Goal: Task Accomplishment & Management: Use online tool/utility

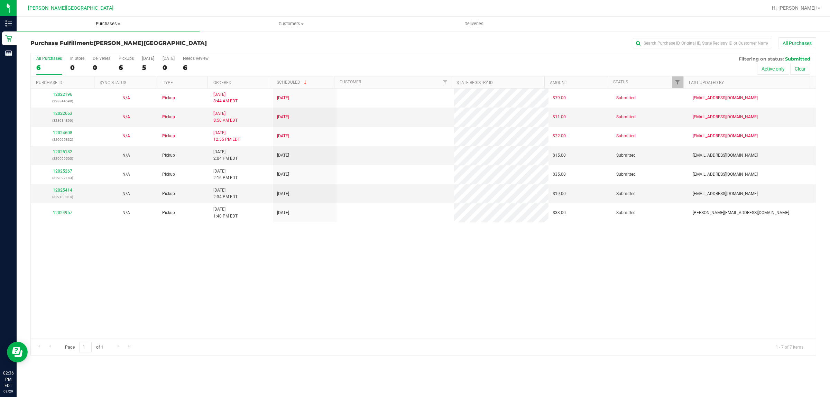
click at [112, 23] on span "Purchases" at bounding box center [108, 24] width 183 height 6
click at [82, 50] on li "Fulfillment" at bounding box center [108, 50] width 183 height 8
click at [63, 151] on link "12025182" at bounding box center [62, 151] width 19 height 5
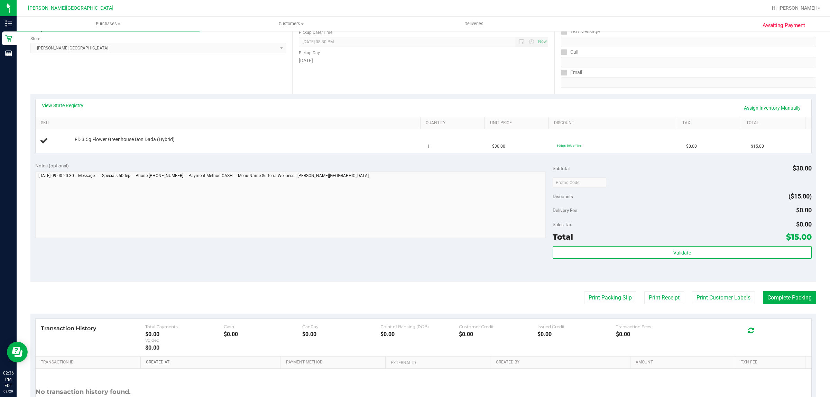
scroll to position [43, 0]
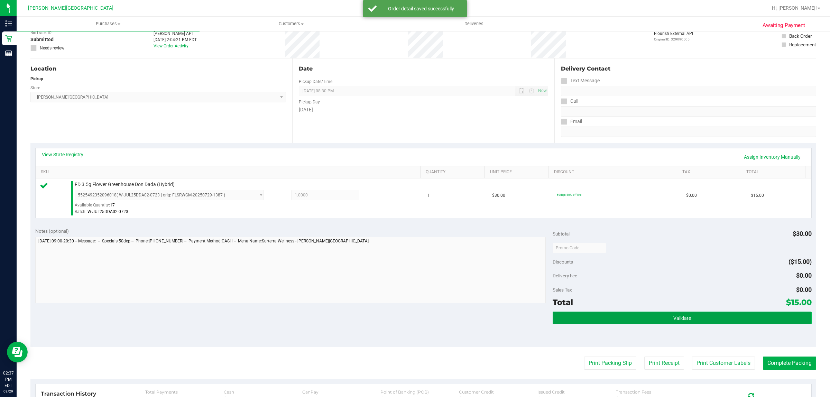
click at [685, 319] on span "Validate" at bounding box center [682, 318] width 18 height 6
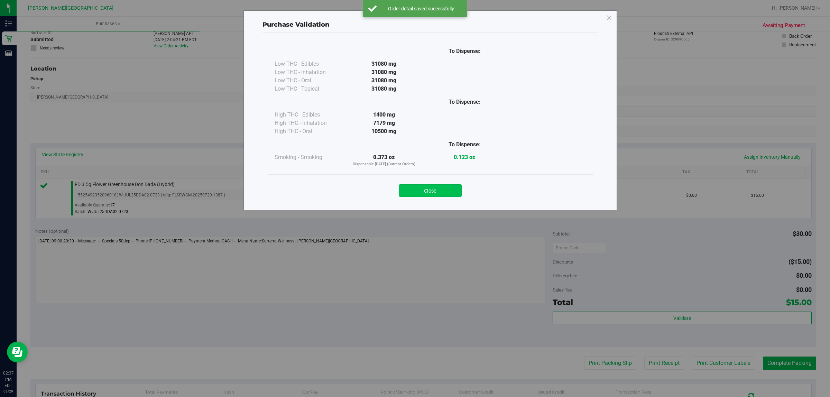
click at [445, 189] on button "Close" at bounding box center [430, 190] width 63 height 12
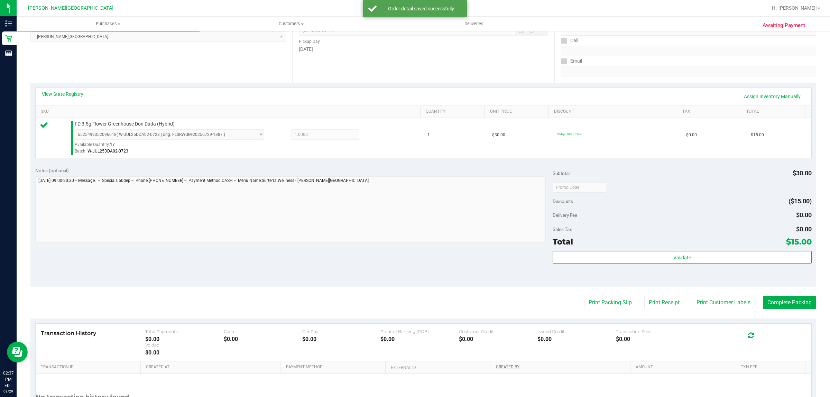
scroll to position [168, 0]
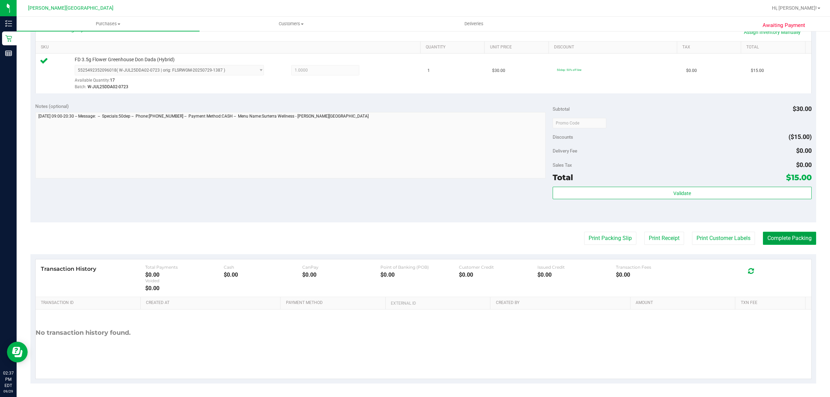
drag, startPoint x: 773, startPoint y: 238, endPoint x: 777, endPoint y: 241, distance: 5.1
click at [773, 237] on button "Complete Packing" at bounding box center [789, 238] width 53 height 13
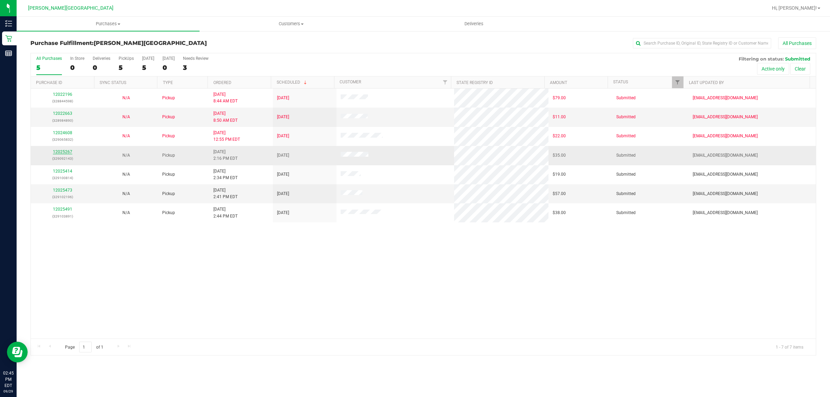
click at [66, 152] on link "12025267" at bounding box center [62, 151] width 19 height 5
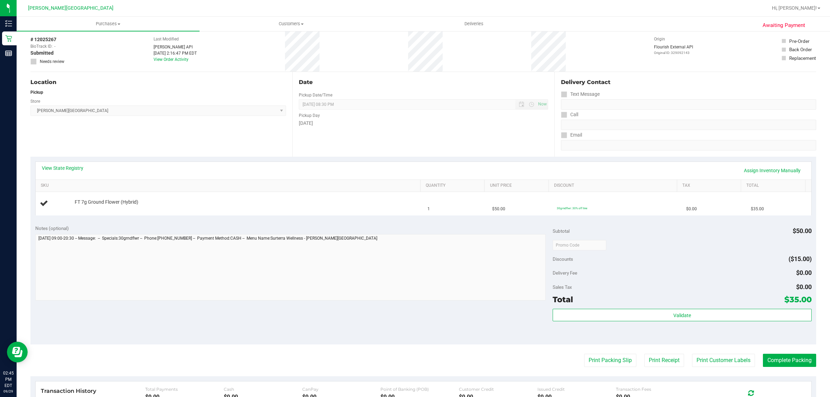
scroll to position [43, 0]
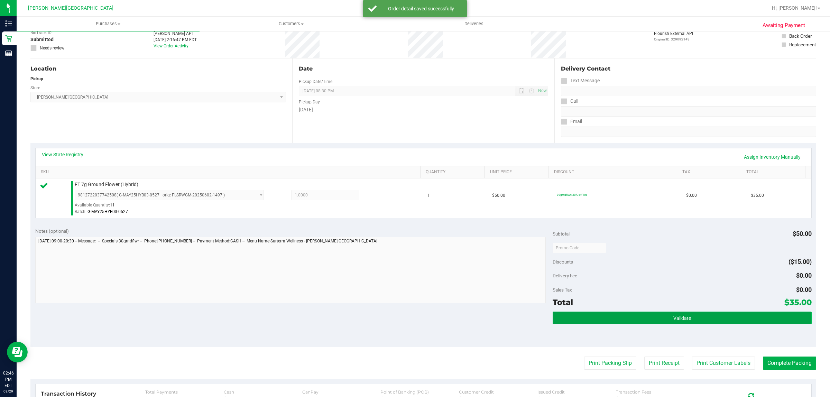
click at [713, 313] on button "Validate" at bounding box center [682, 318] width 259 height 12
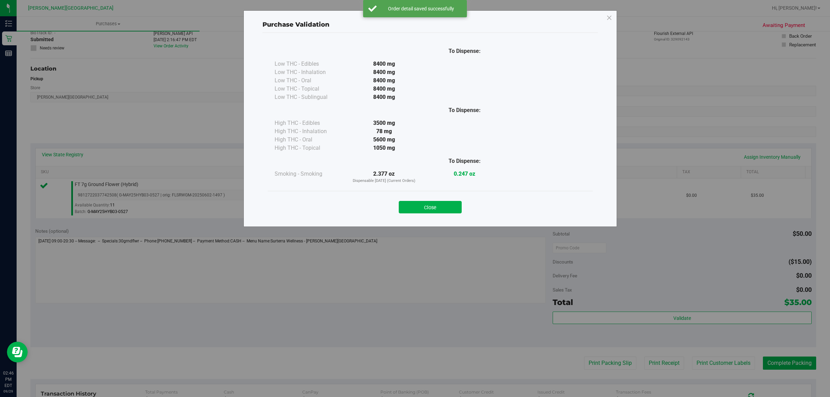
drag, startPoint x: 433, startPoint y: 201, endPoint x: 441, endPoint y: 210, distance: 13.0
click at [433, 201] on div "Close" at bounding box center [430, 204] width 315 height 17
click at [441, 210] on button "Close" at bounding box center [430, 207] width 63 height 12
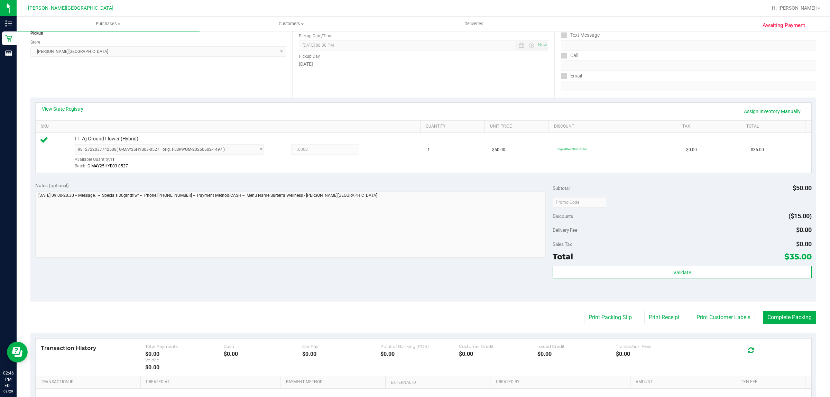
scroll to position [168, 0]
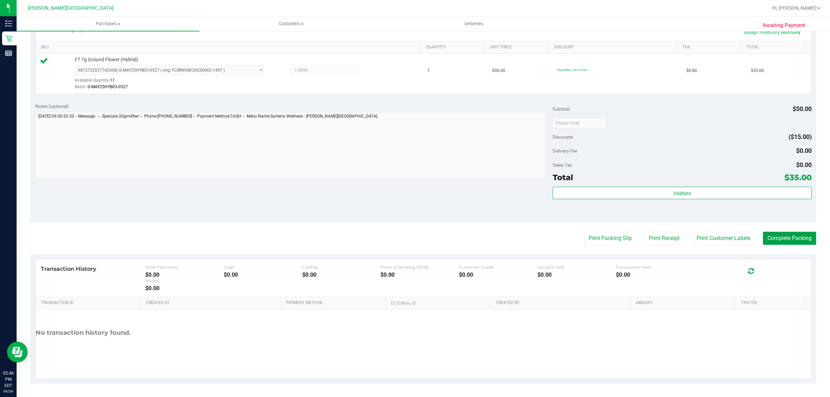
click at [781, 234] on button "Complete Packing" at bounding box center [789, 238] width 53 height 13
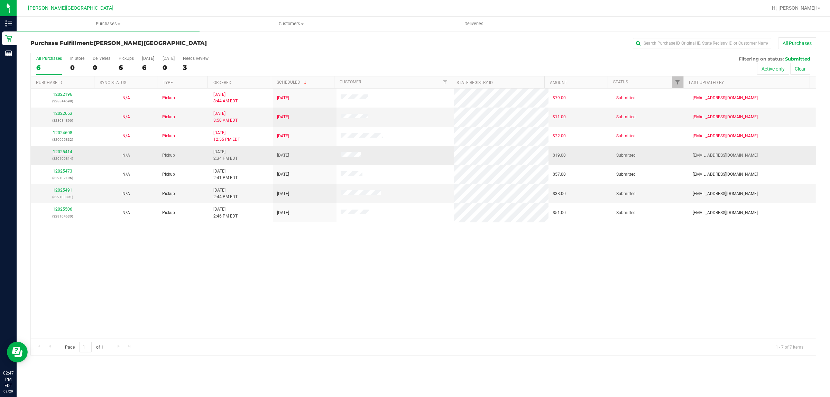
click at [58, 151] on link "12025414" at bounding box center [62, 151] width 19 height 5
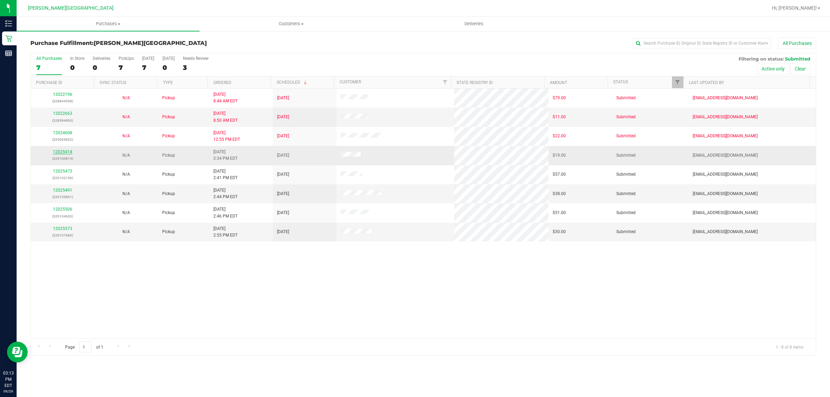
click at [61, 151] on link "12025414" at bounding box center [62, 151] width 19 height 5
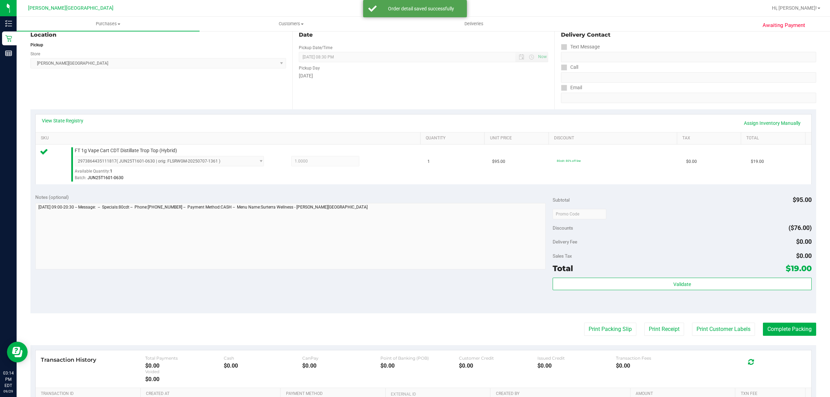
scroll to position [168, 0]
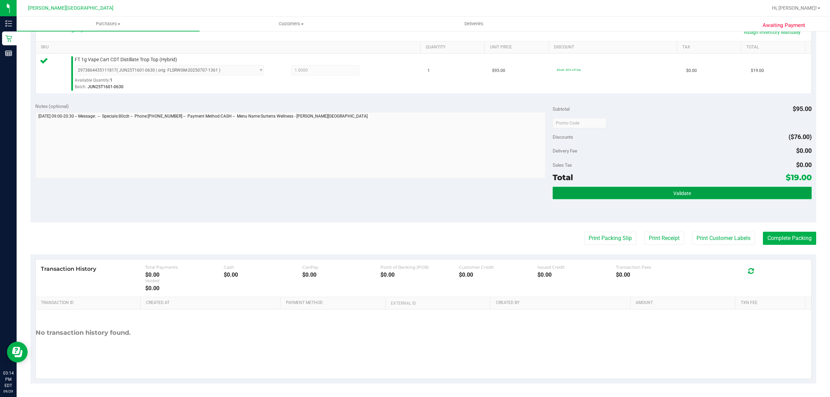
drag, startPoint x: 651, startPoint y: 188, endPoint x: 651, endPoint y: 192, distance: 3.9
click at [651, 188] on button "Validate" at bounding box center [682, 193] width 259 height 12
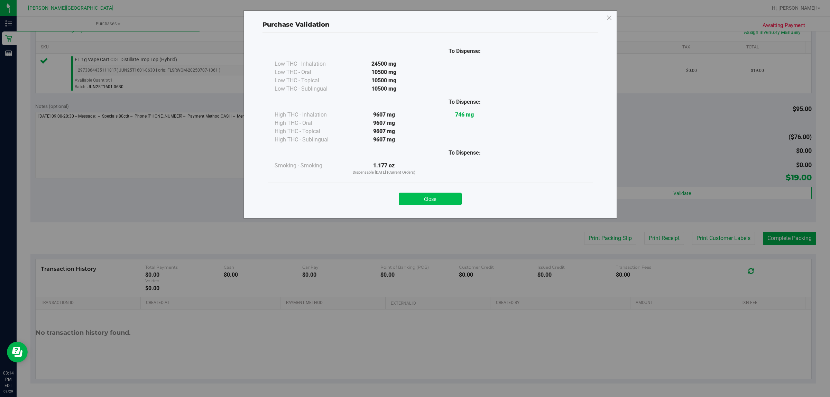
click at [439, 193] on button "Close" at bounding box center [430, 199] width 63 height 12
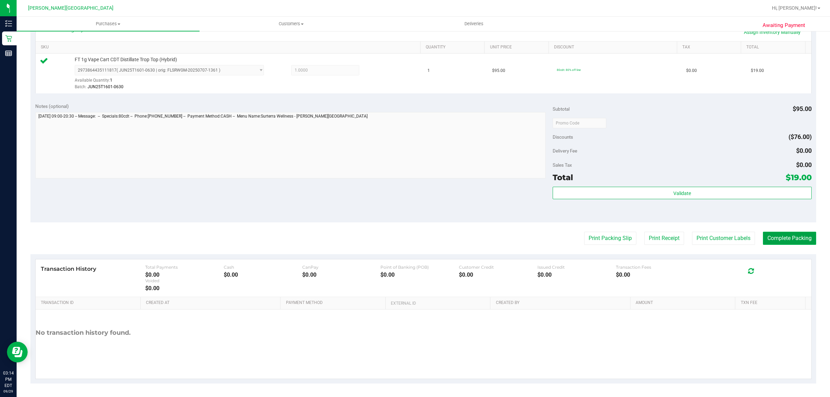
click at [783, 237] on button "Complete Packing" at bounding box center [789, 238] width 53 height 13
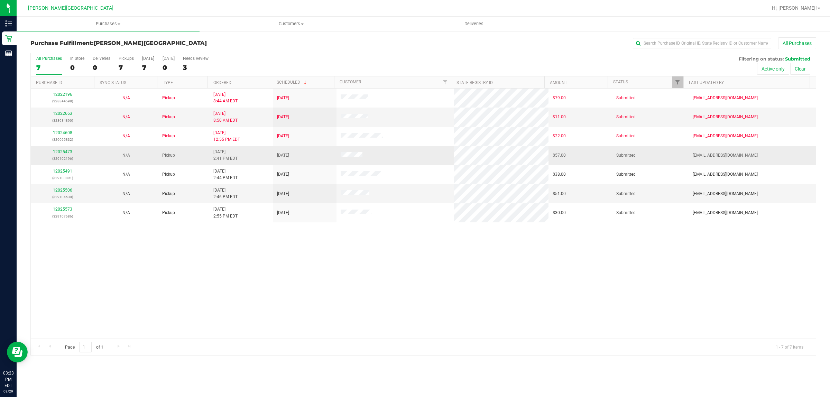
click at [61, 153] on link "12025473" at bounding box center [62, 151] width 19 height 5
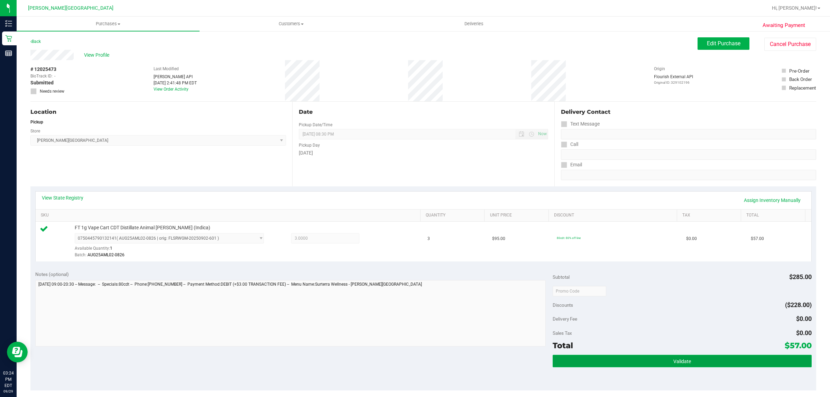
click at [653, 364] on button "Validate" at bounding box center [682, 361] width 259 height 12
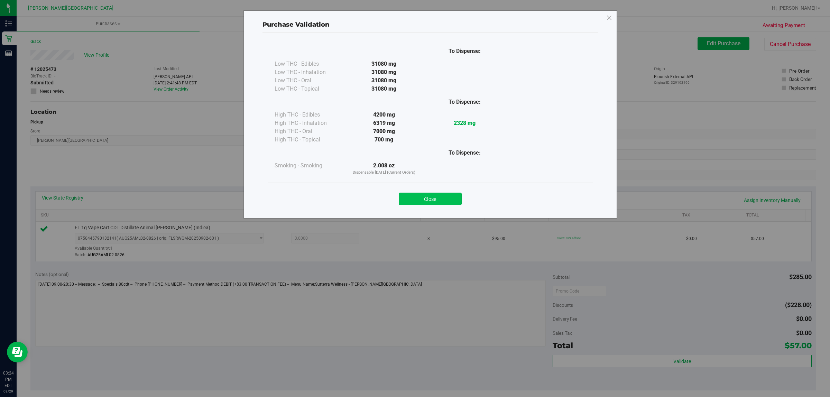
click at [419, 196] on button "Close" at bounding box center [430, 199] width 63 height 12
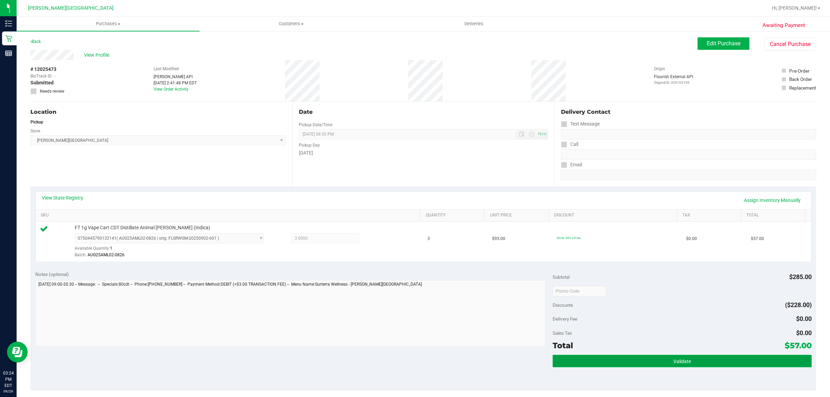
click at [656, 362] on button "Validate" at bounding box center [682, 361] width 259 height 12
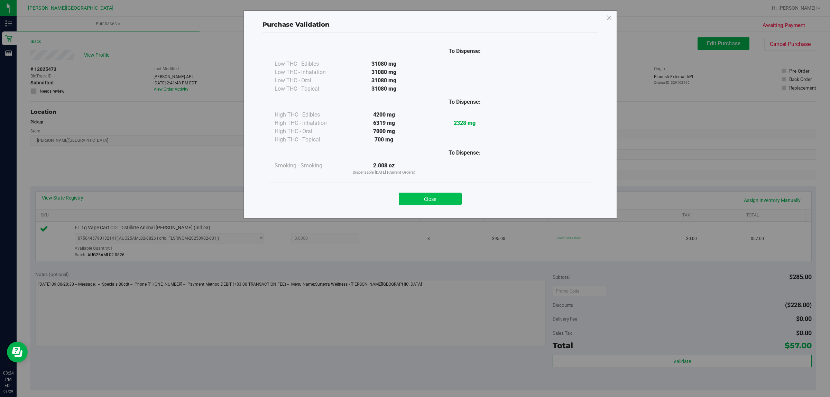
click at [403, 198] on button "Close" at bounding box center [430, 199] width 63 height 12
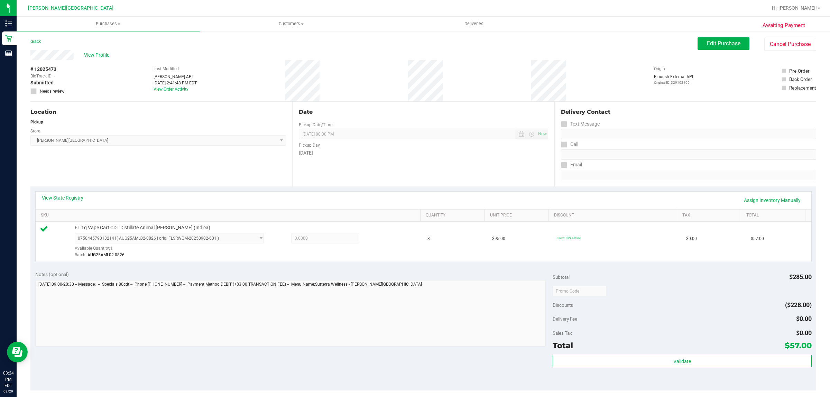
scroll to position [168, 0]
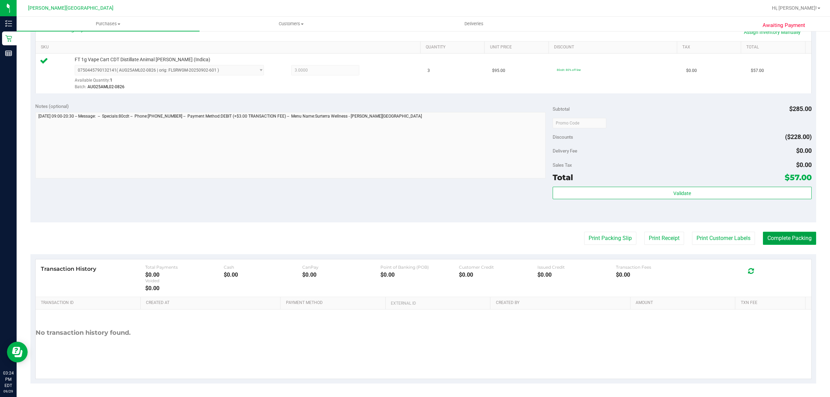
click at [800, 233] on button "Complete Packing" at bounding box center [789, 238] width 53 height 13
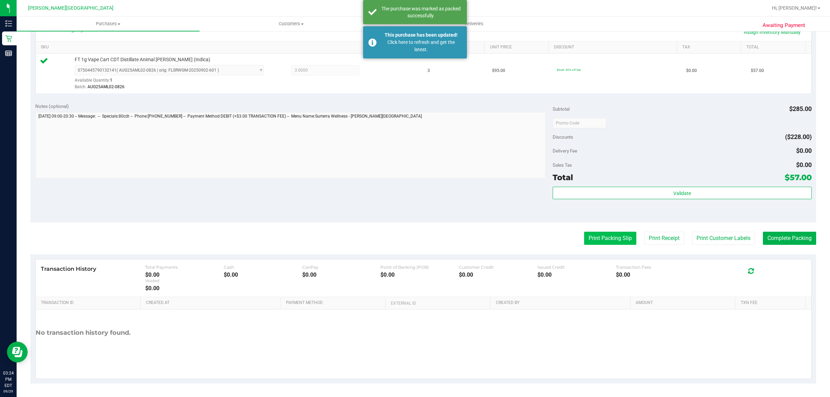
click at [609, 238] on button "Print Packing Slip" at bounding box center [610, 238] width 52 height 13
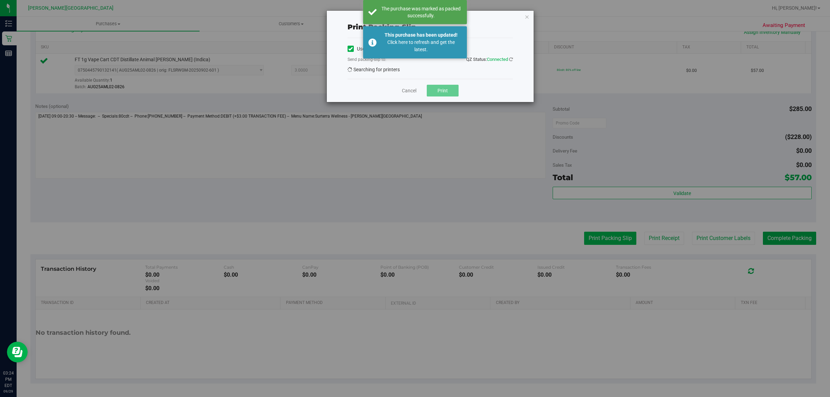
click at [609, 238] on div "Print packing-slip Use network devices Send packing-slip to: QZ Status: Connect…" at bounding box center [417, 198] width 835 height 397
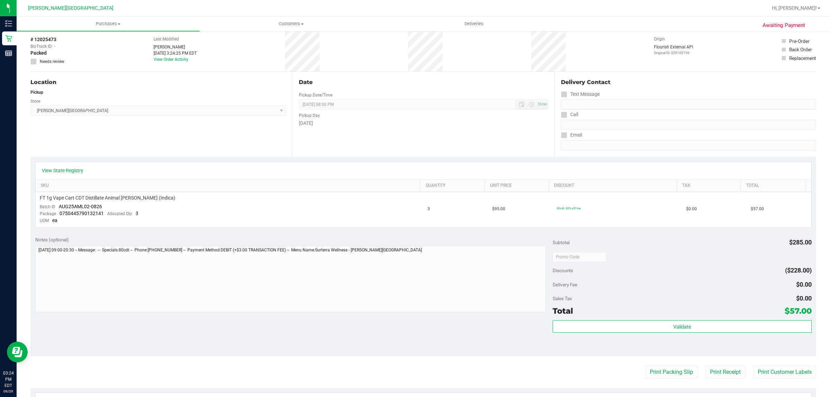
scroll to position [130, 0]
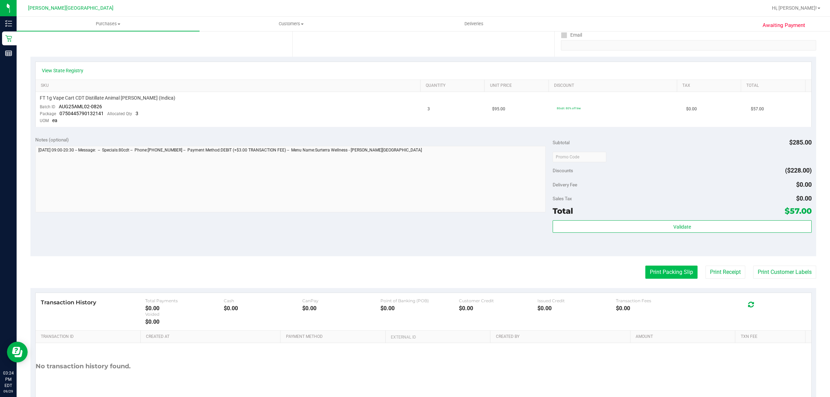
click at [670, 268] on button "Print Packing Slip" at bounding box center [671, 272] width 52 height 13
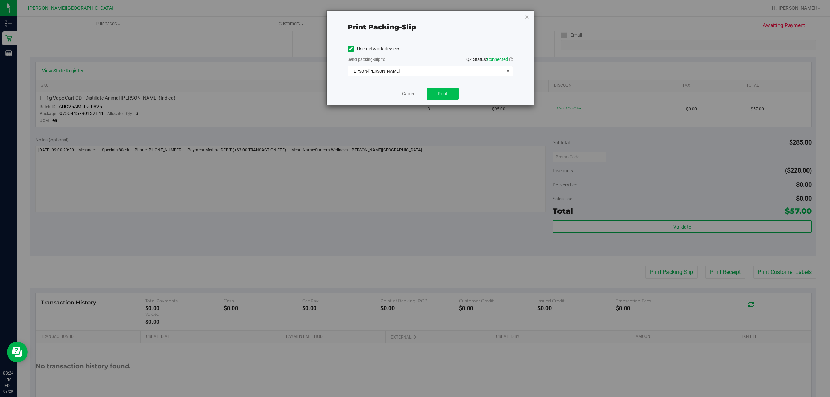
click at [452, 92] on button "Print" at bounding box center [443, 94] width 32 height 12
click at [528, 14] on icon "button" at bounding box center [527, 16] width 5 height 8
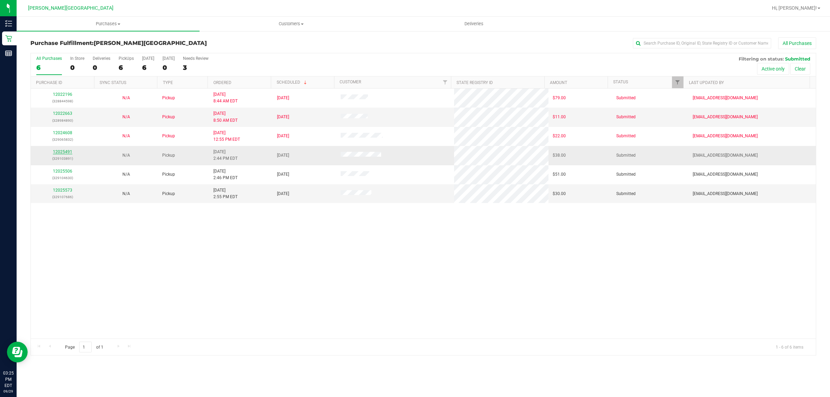
click at [63, 153] on link "12025491" at bounding box center [62, 151] width 19 height 5
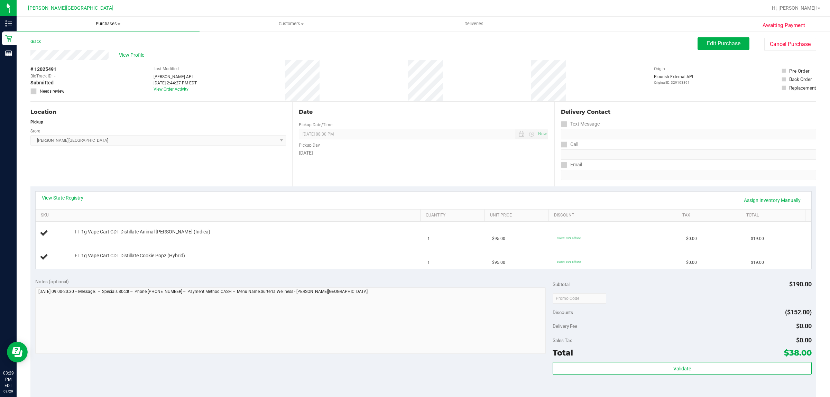
click at [109, 25] on span "Purchases" at bounding box center [108, 24] width 183 height 6
click at [71, 47] on li "Fulfillment" at bounding box center [108, 50] width 183 height 8
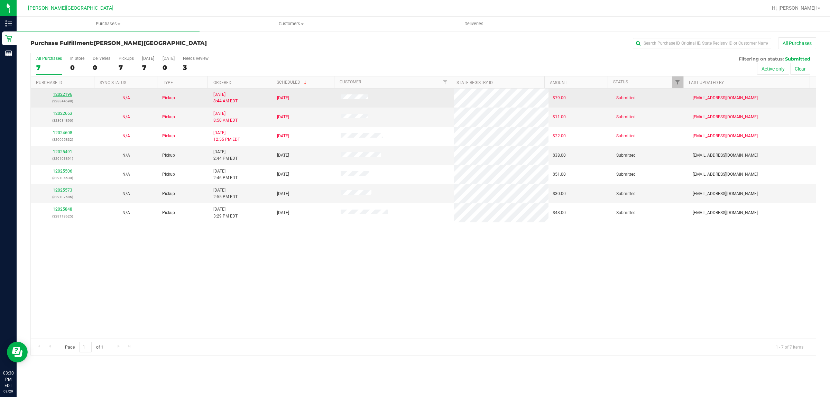
click at [63, 96] on link "12022196" at bounding box center [62, 94] width 19 height 5
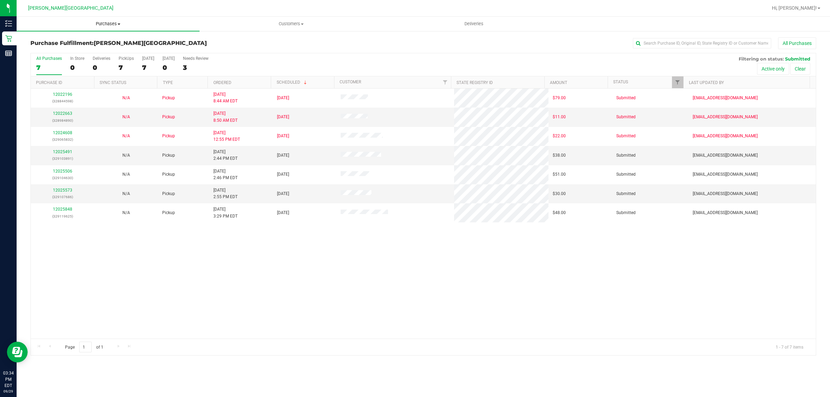
click at [106, 22] on span "Purchases" at bounding box center [108, 24] width 183 height 6
click at [59, 53] on li "Fulfillment" at bounding box center [108, 50] width 183 height 8
click at [98, 23] on span "Purchases" at bounding box center [108, 24] width 183 height 6
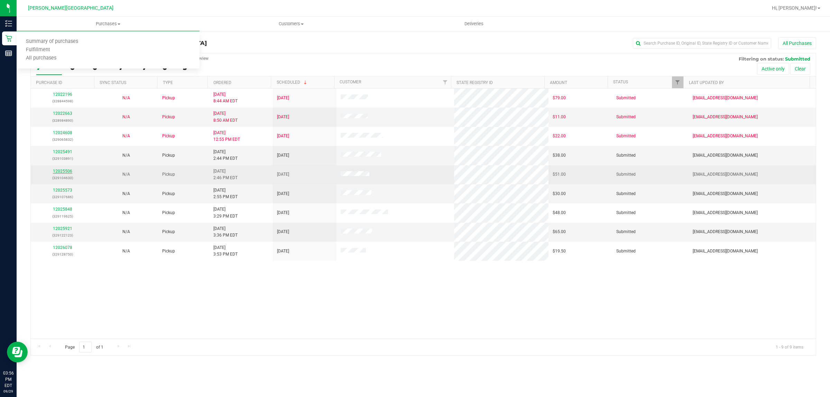
click at [66, 171] on link "12025506" at bounding box center [62, 171] width 19 height 5
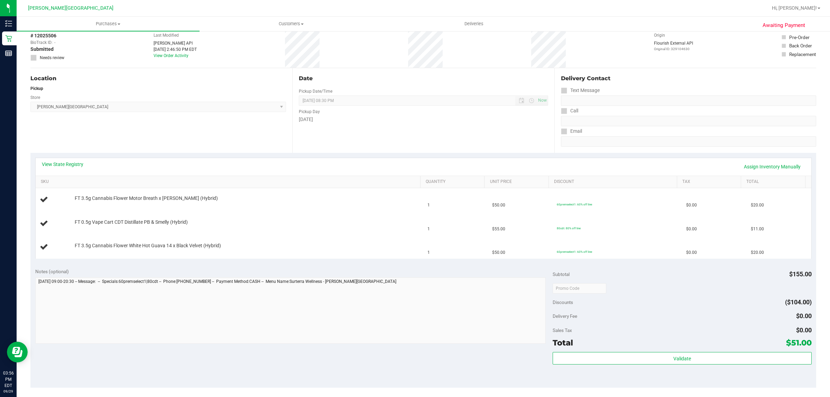
scroll to position [86, 0]
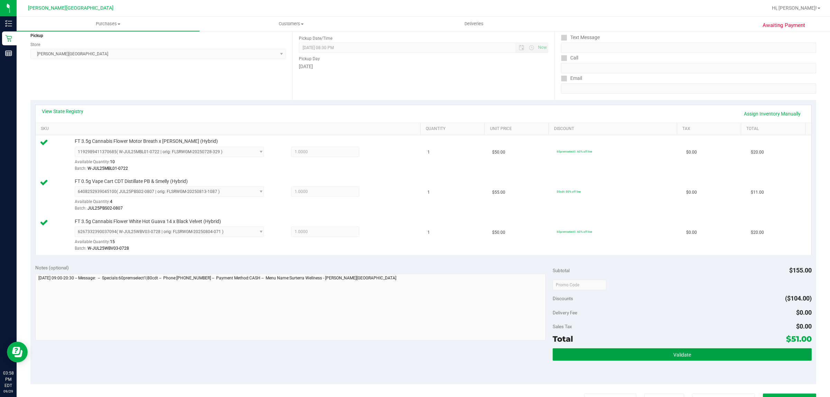
click at [621, 358] on button "Validate" at bounding box center [682, 354] width 259 height 12
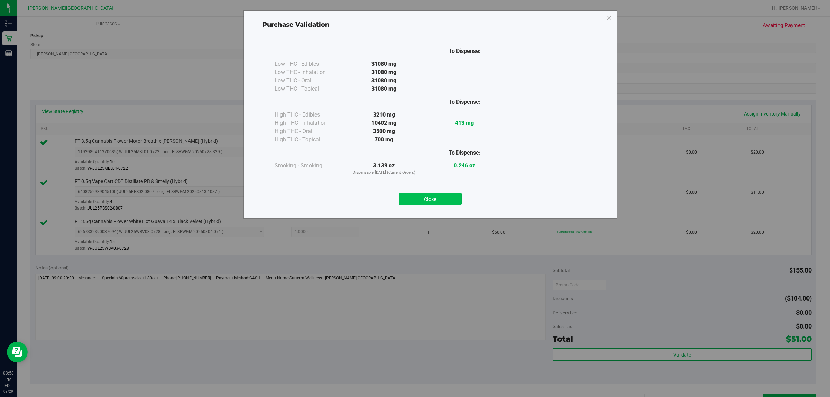
click at [412, 203] on button "Close" at bounding box center [430, 199] width 63 height 12
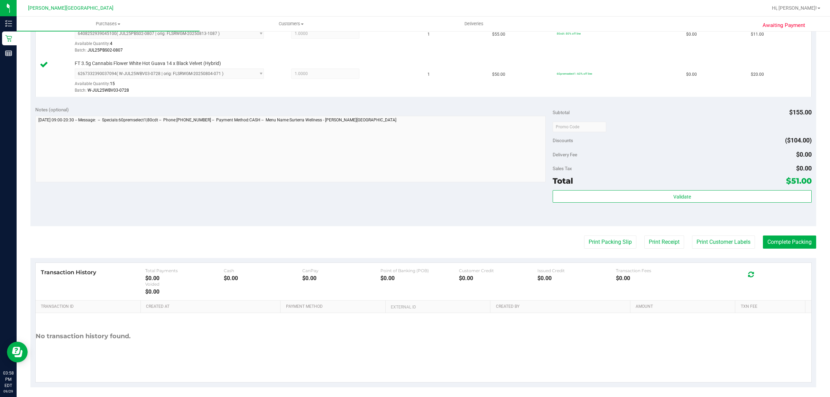
scroll to position [248, 0]
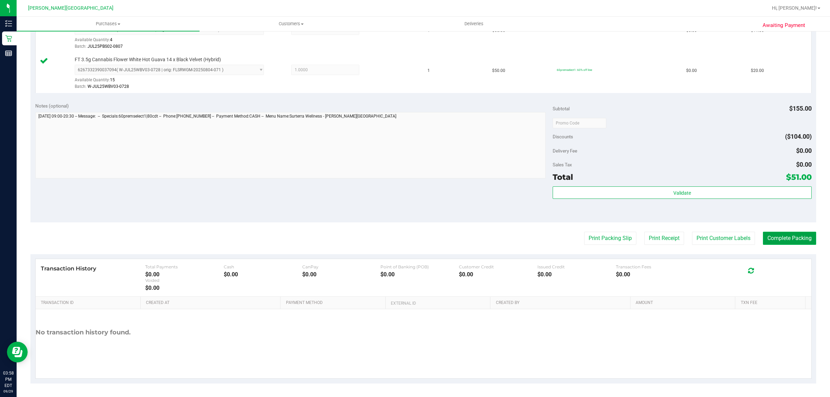
click at [785, 239] on button "Complete Packing" at bounding box center [789, 238] width 53 height 13
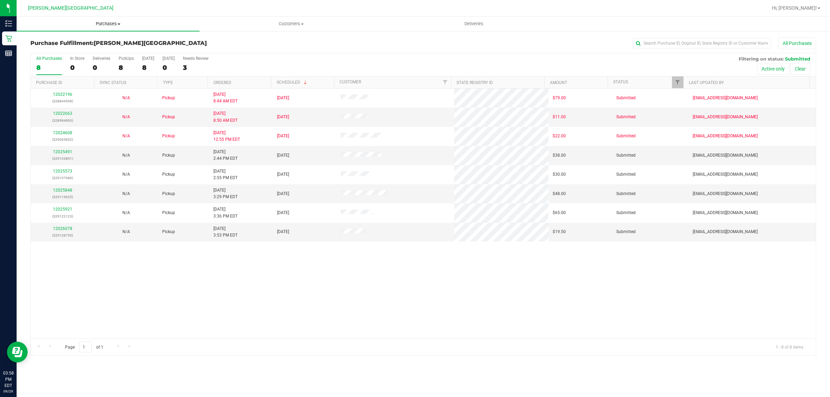
click at [106, 25] on span "Purchases" at bounding box center [108, 24] width 183 height 6
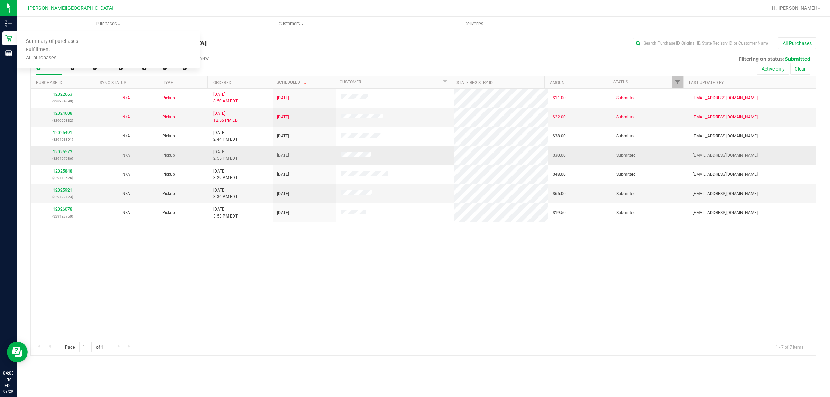
click at [55, 152] on link "12025573" at bounding box center [62, 151] width 19 height 5
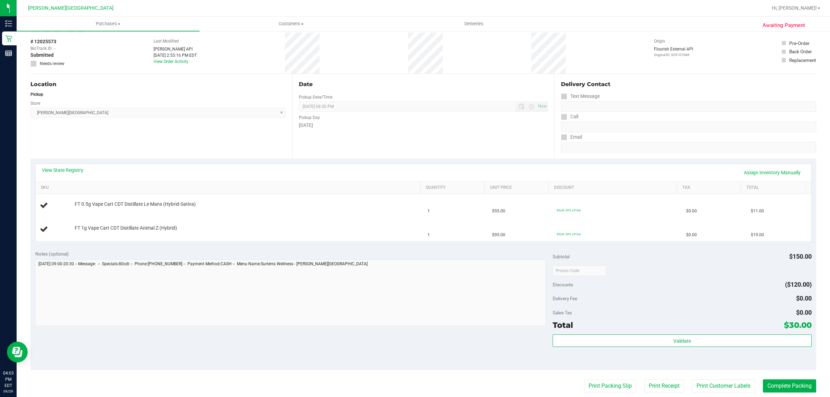
scroll to position [43, 0]
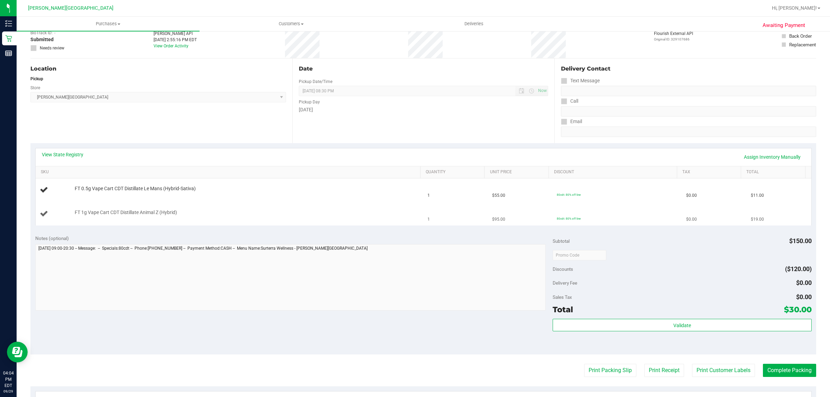
click at [127, 214] on span "FT 1g Vape Cart CDT Distillate Animal Z (Hybrid)" at bounding box center [126, 212] width 102 height 7
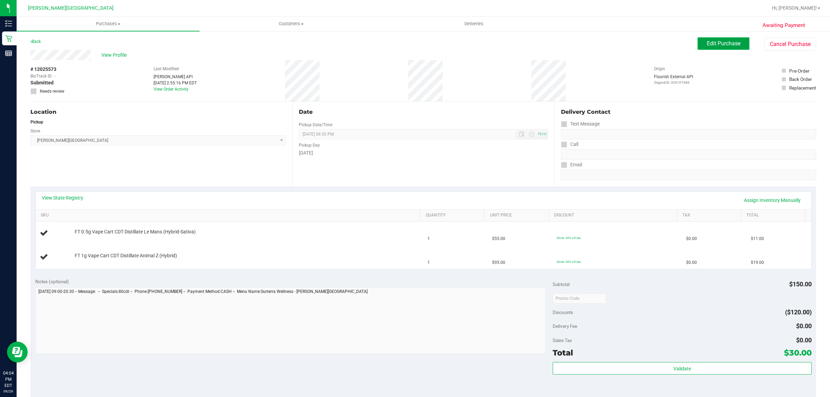
click at [717, 41] on span "Edit Purchase" at bounding box center [724, 43] width 34 height 7
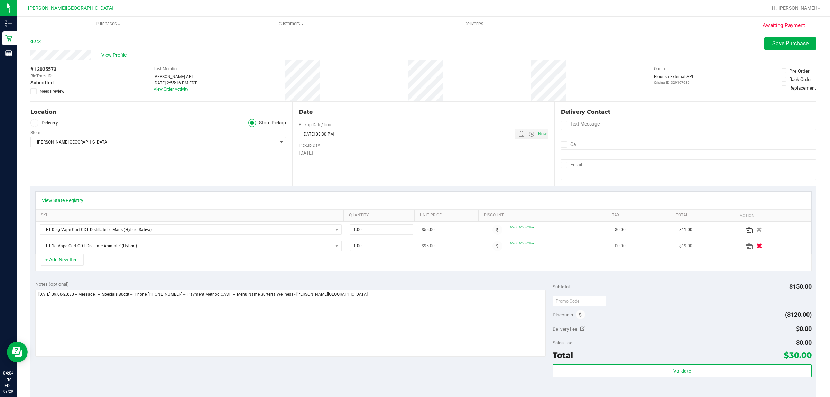
click at [757, 246] on icon "button" at bounding box center [760, 245] width 6 height 5
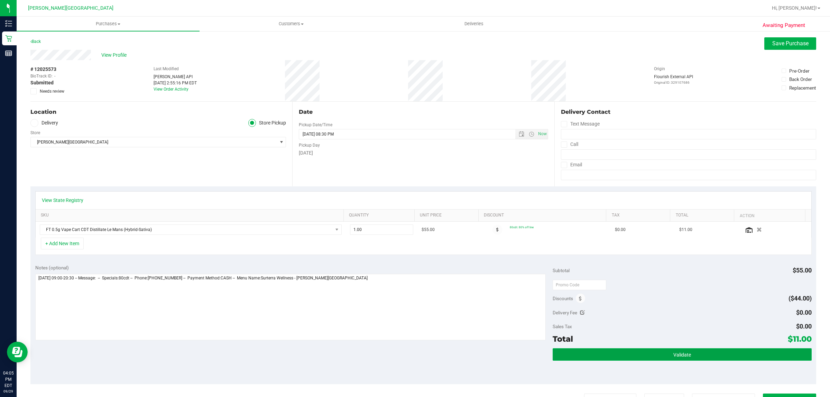
click at [731, 354] on button "Validate" at bounding box center [682, 354] width 259 height 12
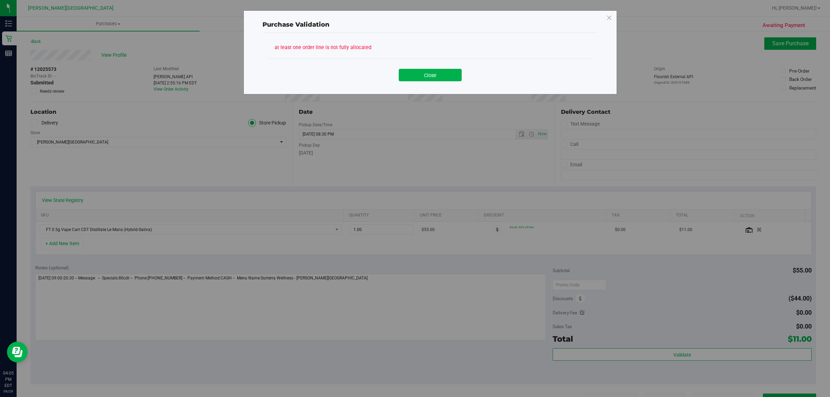
click at [443, 66] on div "Close" at bounding box center [430, 72] width 315 height 17
click at [431, 72] on button "Close" at bounding box center [430, 75] width 63 height 12
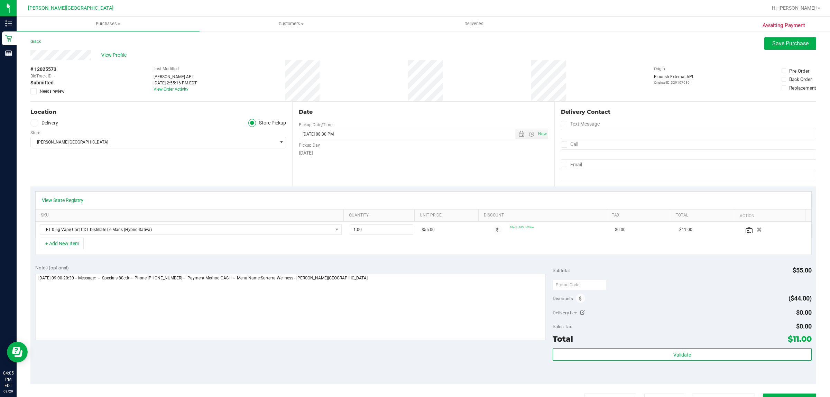
click at [768, 36] on div "Awaiting Payment Back Save Purchase View Profile # 12025573 BioTrack ID: - Subm…" at bounding box center [423, 294] width 813 height 529
click at [773, 49] on button "Save Purchase" at bounding box center [790, 43] width 52 height 12
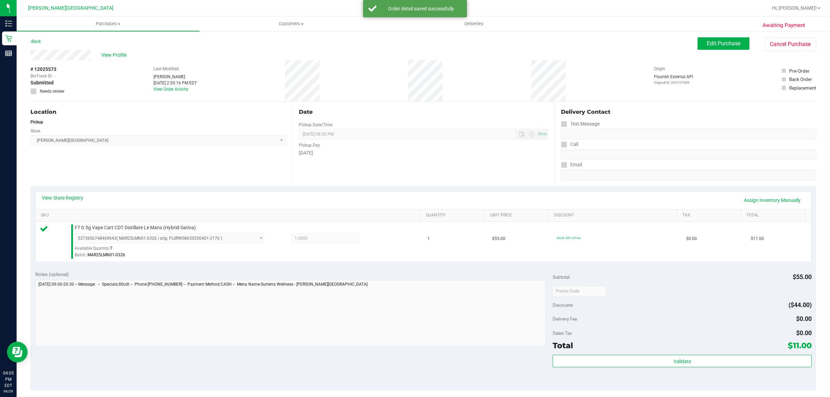
scroll to position [86, 0]
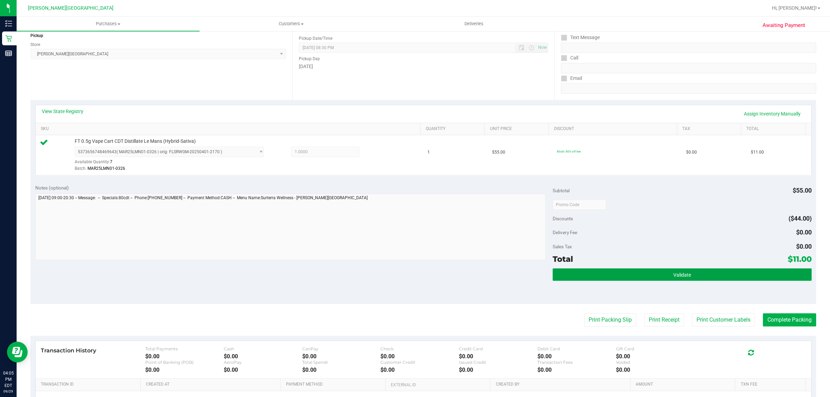
click at [629, 277] on button "Validate" at bounding box center [682, 274] width 259 height 12
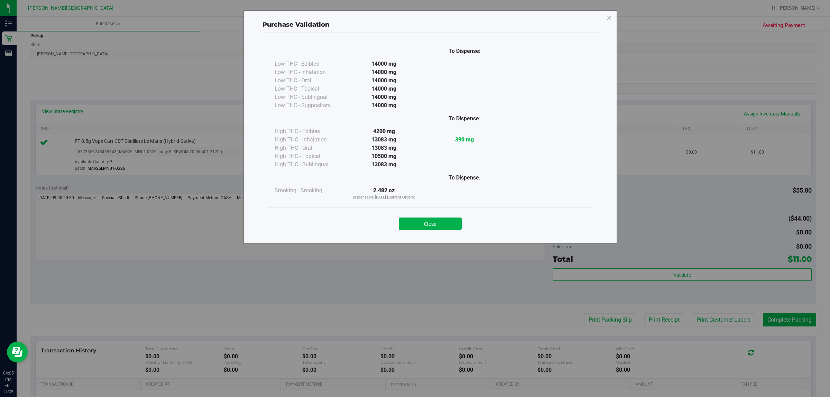
click at [419, 213] on div "Close" at bounding box center [430, 221] width 315 height 17
click at [421, 223] on button "Close" at bounding box center [430, 224] width 63 height 12
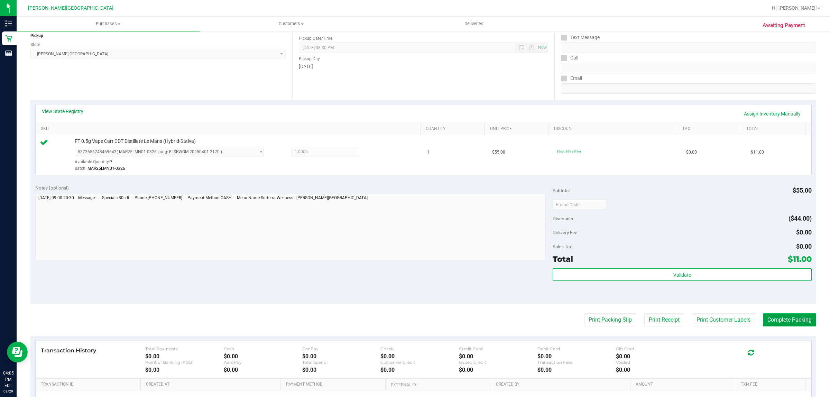
click at [789, 317] on button "Complete Packing" at bounding box center [789, 319] width 53 height 13
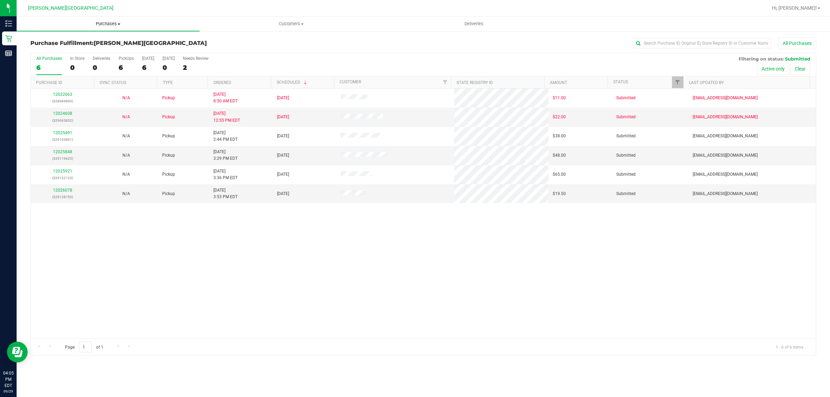
click at [104, 24] on span "Purchases" at bounding box center [108, 24] width 183 height 6
click at [64, 49] on li "Fulfillment" at bounding box center [108, 50] width 183 height 8
